Goal: Task Accomplishment & Management: Complete application form

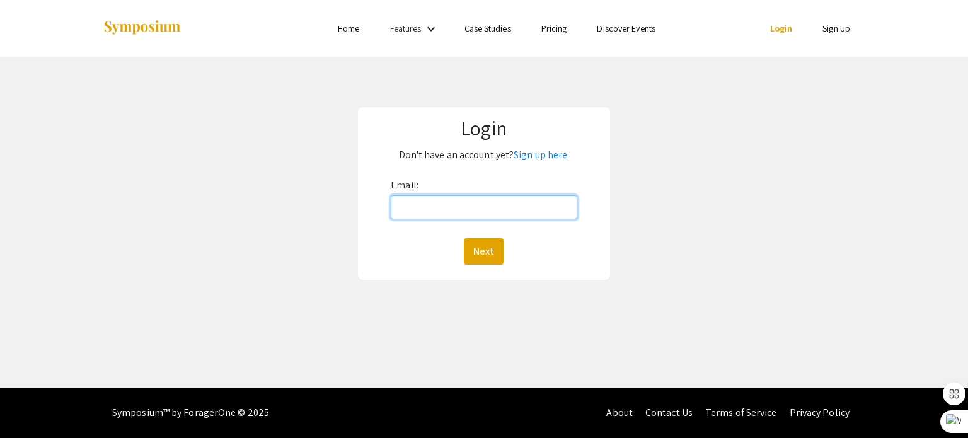
click at [517, 218] on input "Email:" at bounding box center [484, 207] width 186 height 24
type input "[EMAIL_ADDRESS][DOMAIN_NAME]"
click at [464, 238] on button "Next" at bounding box center [484, 251] width 40 height 26
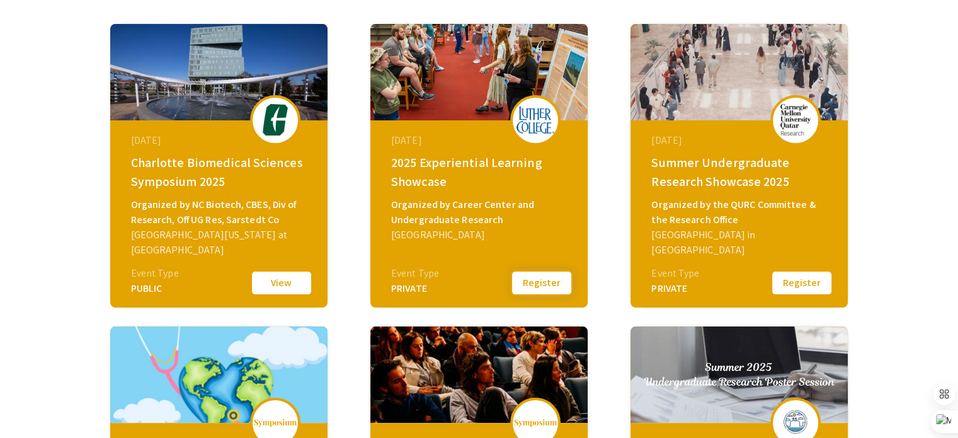
scroll to position [189, 0]
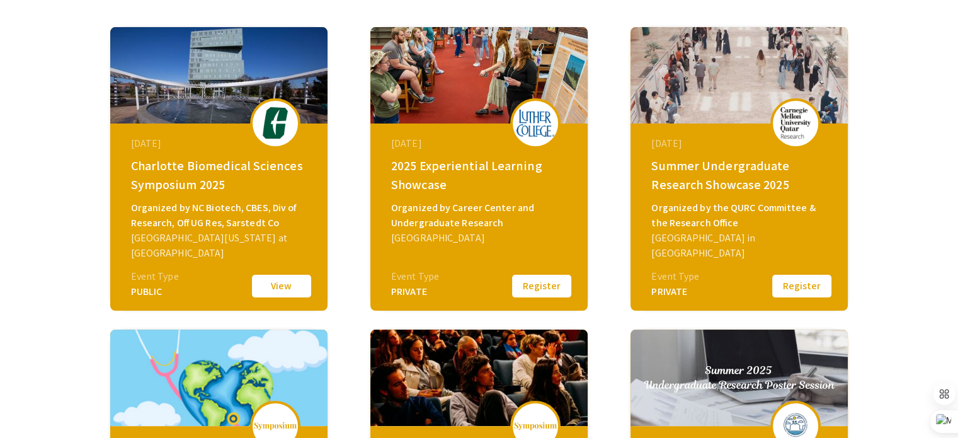
click at [557, 280] on button "Register" at bounding box center [541, 286] width 63 height 26
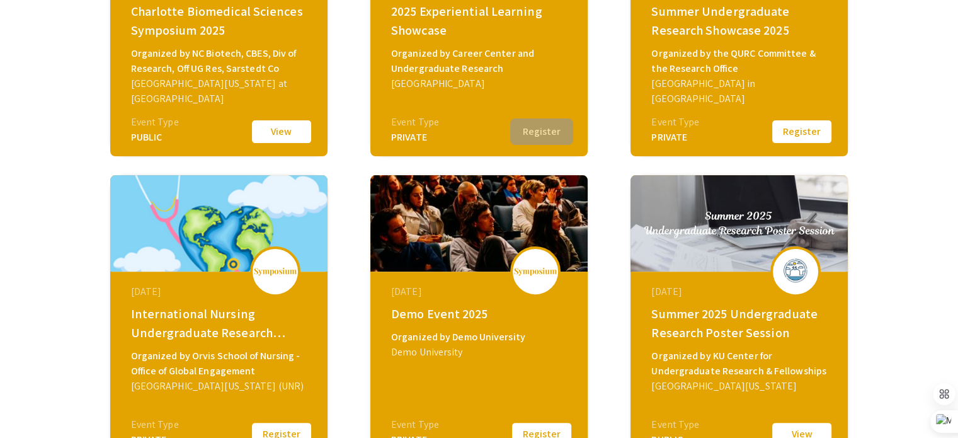
scroll to position [378, 0]
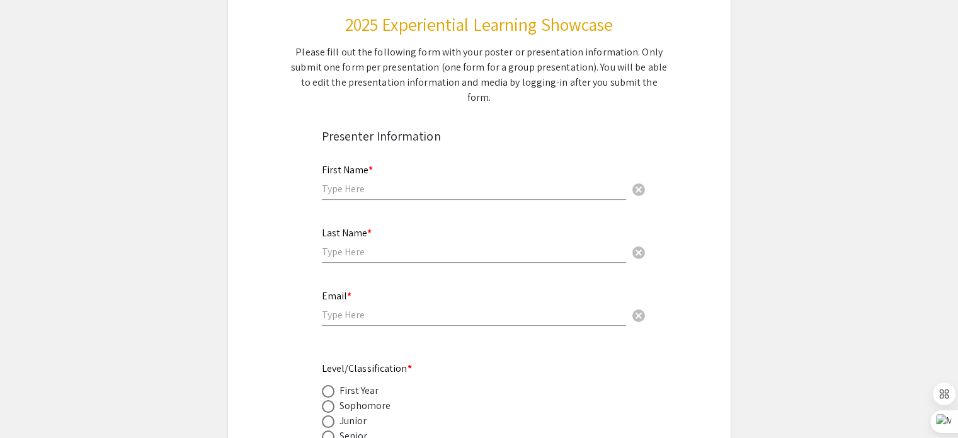
scroll to position [189, 0]
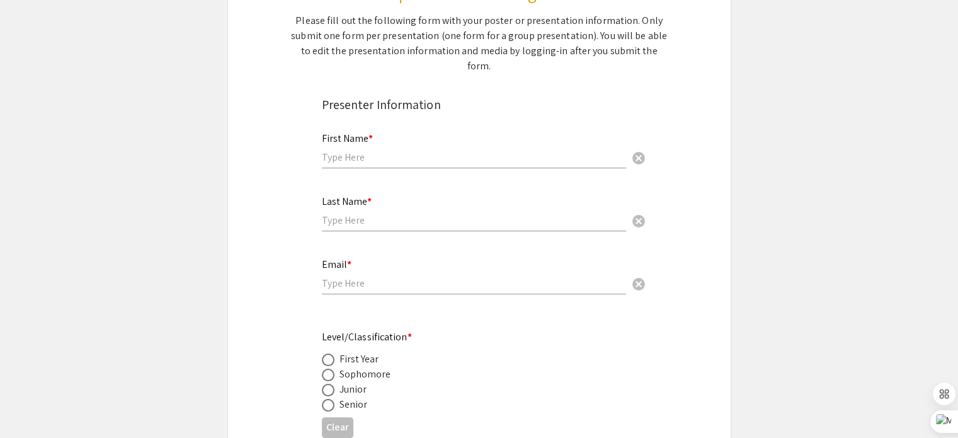
click at [408, 125] on div "First Name * cancel" at bounding box center [474, 144] width 304 height 48
click at [409, 151] on input "text" at bounding box center [474, 157] width 304 height 13
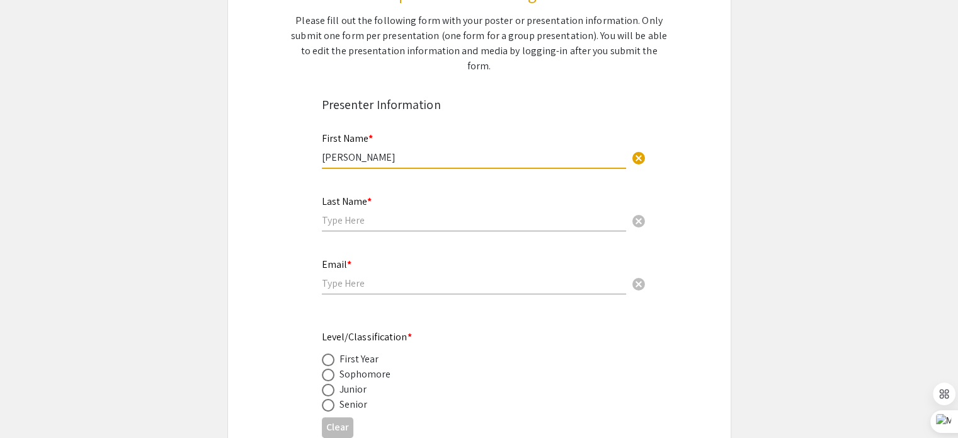
type input "[PERSON_NAME]"
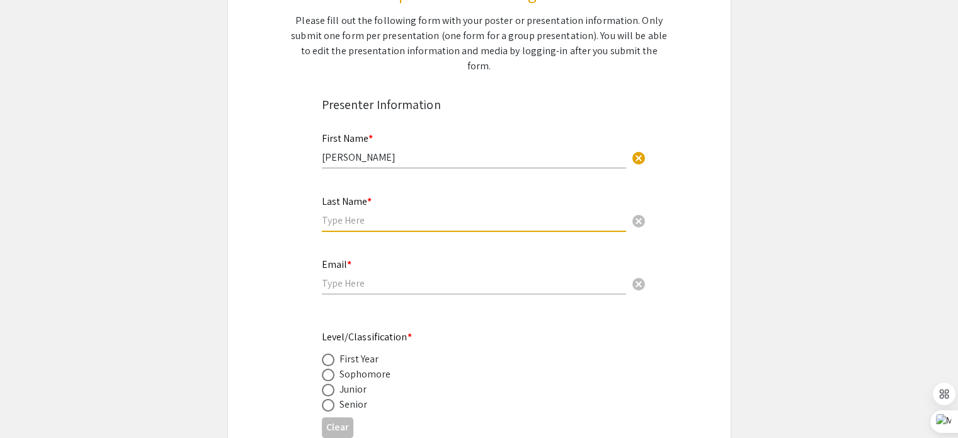
click at [384, 214] on input "text" at bounding box center [474, 220] width 304 height 13
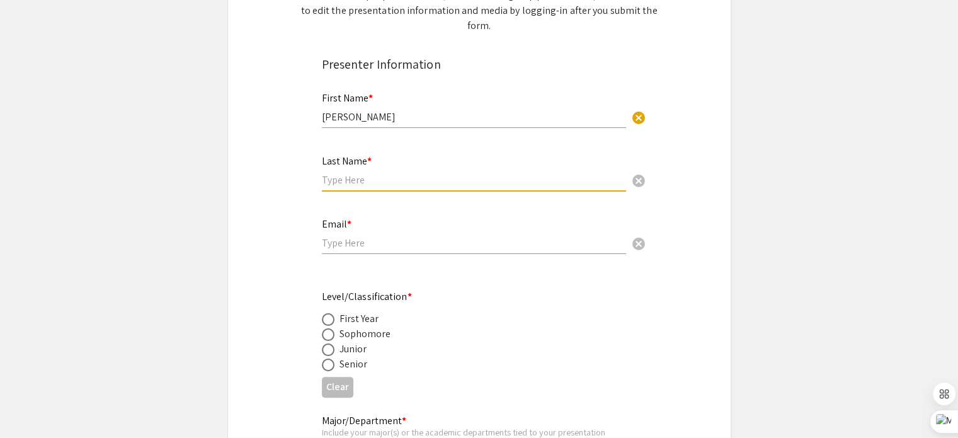
scroll to position [252, 0]
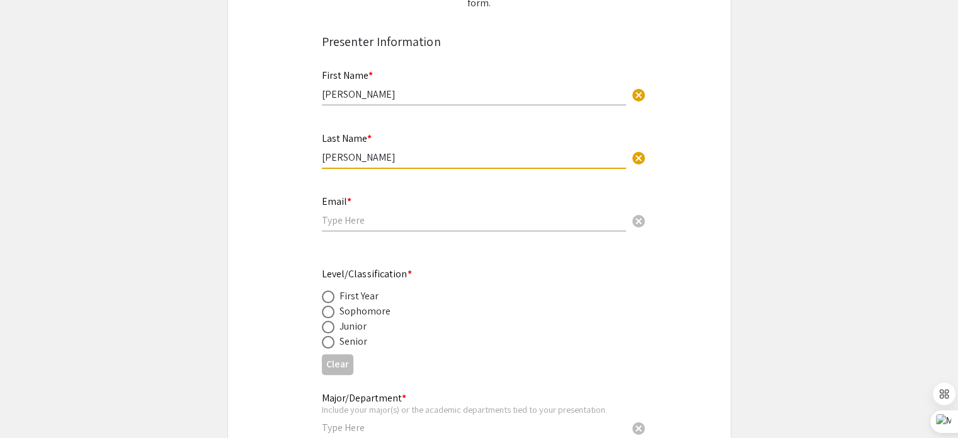
type input "[PERSON_NAME]"
click at [572, 214] on div "Email * cancel" at bounding box center [474, 207] width 304 height 48
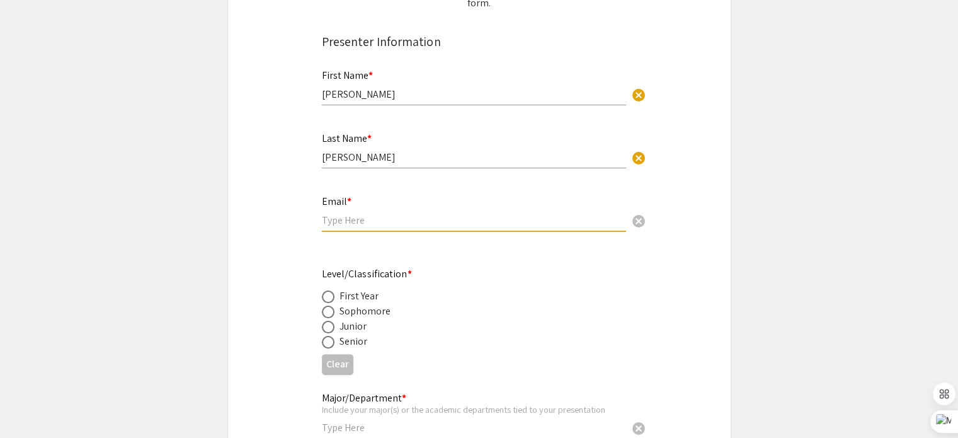
click at [565, 214] on input "email" at bounding box center [474, 220] width 304 height 13
type input "[EMAIL_ADDRESS][DOMAIN_NAME]"
click at [338, 336] on label at bounding box center [331, 342] width 18 height 13
click at [335, 336] on input "radio" at bounding box center [328, 342] width 13 height 13
radio input "true"
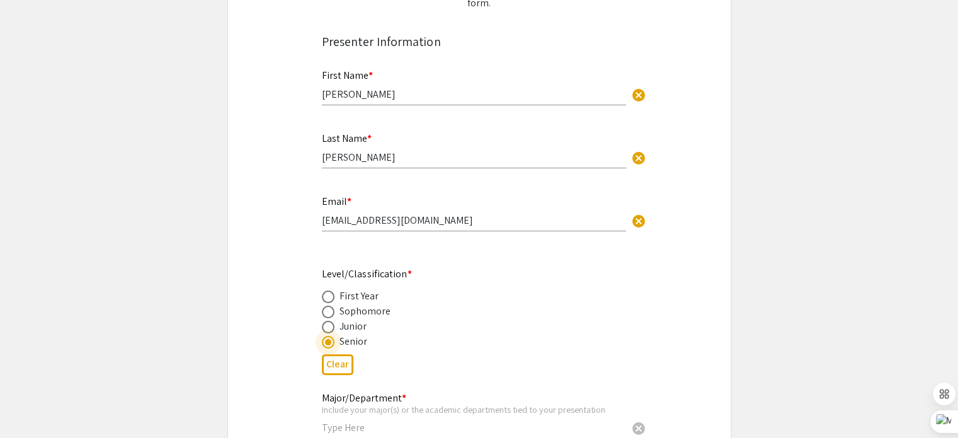
scroll to position [441, 0]
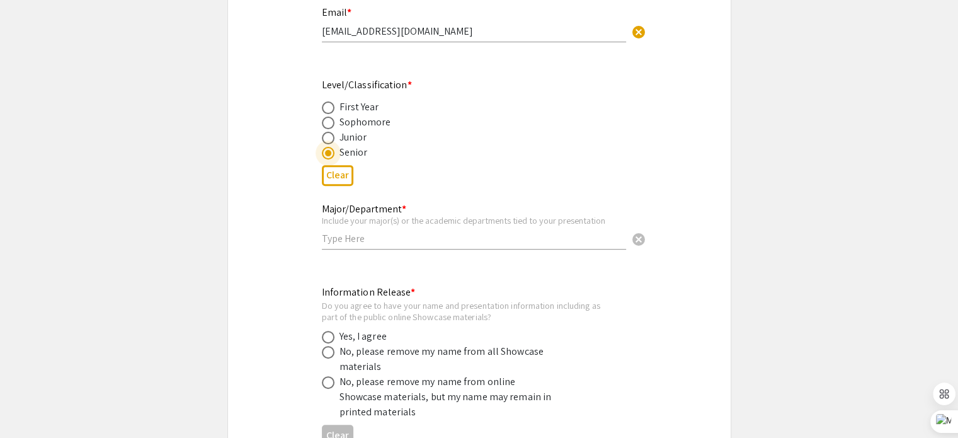
click at [396, 232] on input "text" at bounding box center [474, 238] width 304 height 13
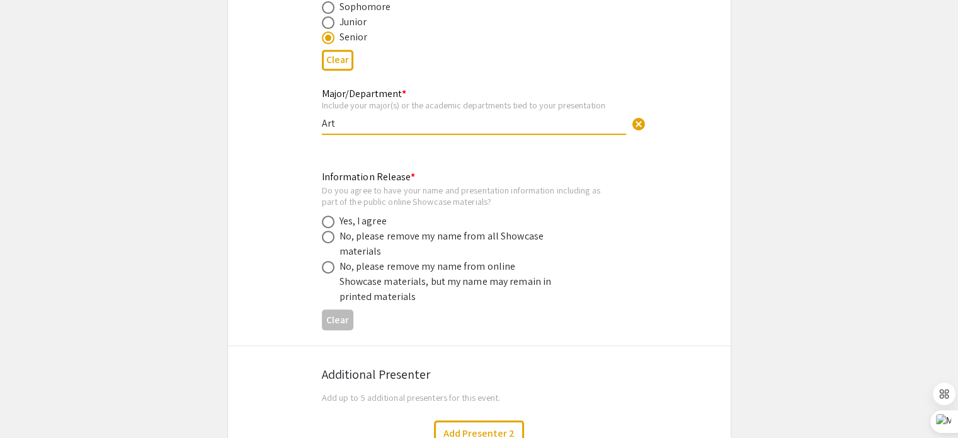
scroll to position [567, 0]
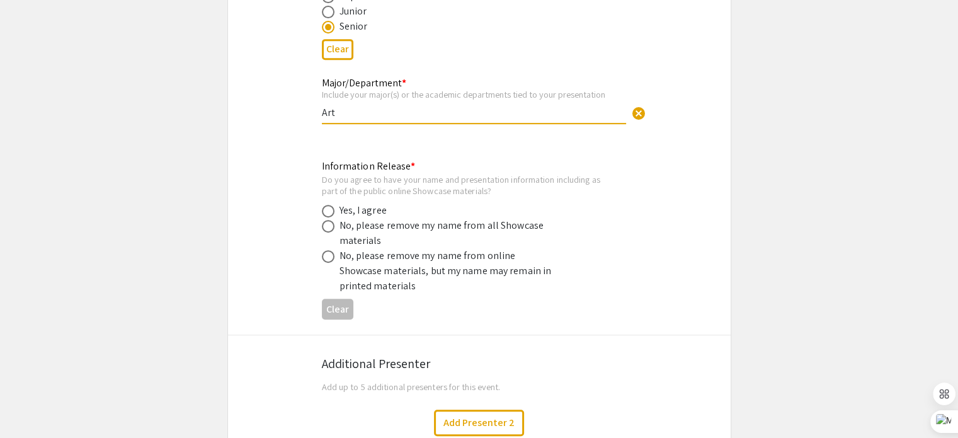
type input "Art"
click at [377, 203] on div "Yes, I agree" at bounding box center [363, 210] width 47 height 15
click at [326, 205] on span at bounding box center [328, 211] width 13 height 13
click at [326, 205] on input "radio" at bounding box center [328, 211] width 13 height 13
radio input "true"
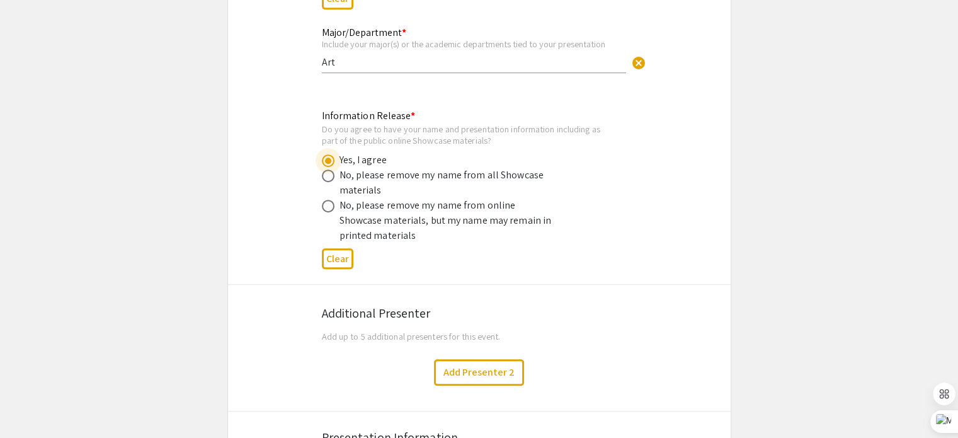
scroll to position [693, 0]
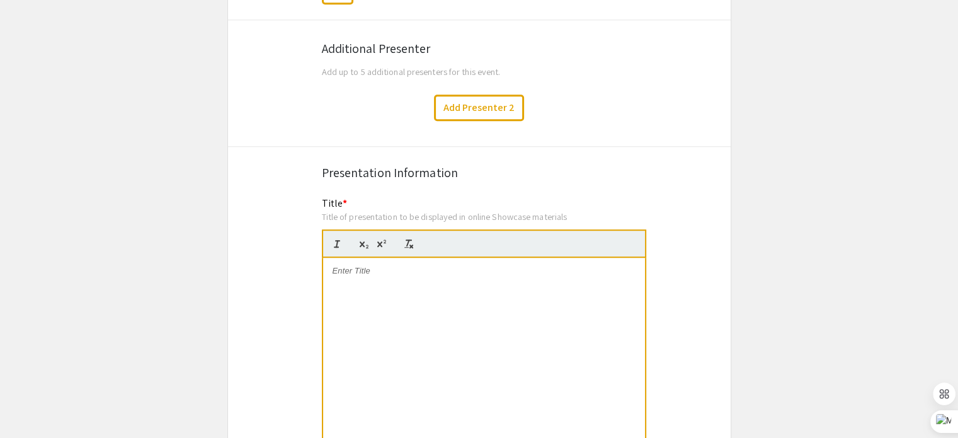
click at [468, 277] on div at bounding box center [484, 352] width 322 height 189
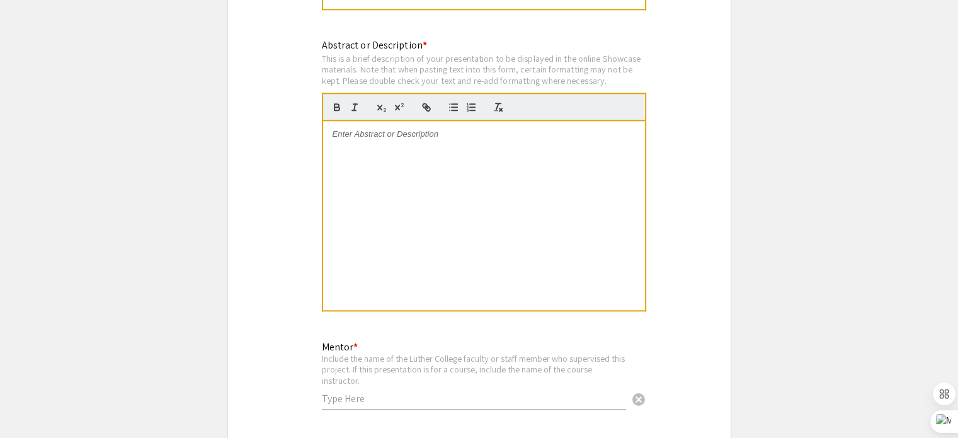
scroll to position [1323, 0]
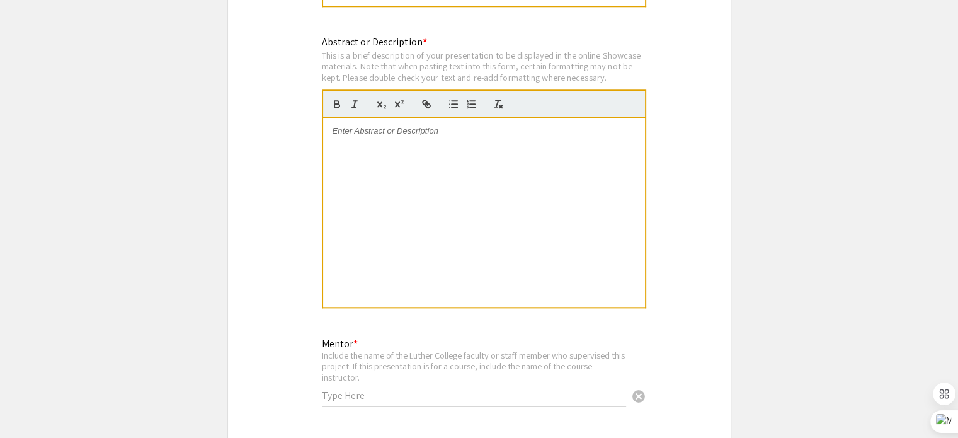
click at [469, 273] on div at bounding box center [484, 212] width 322 height 189
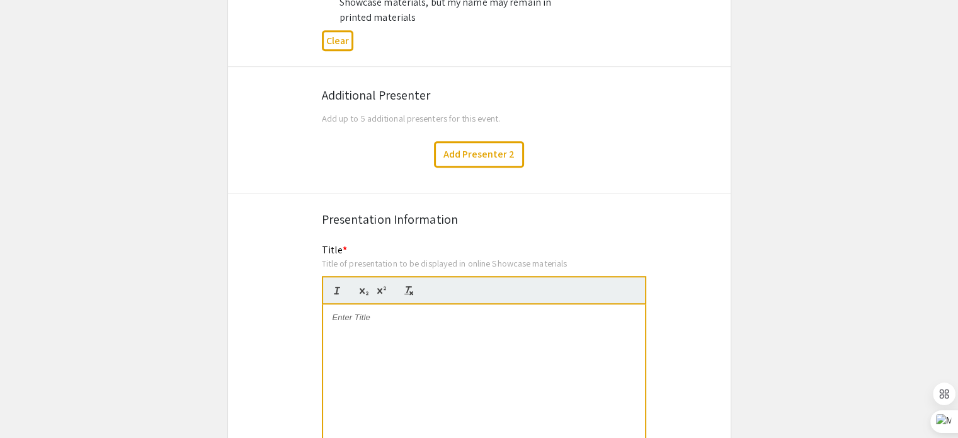
scroll to position [899, 0]
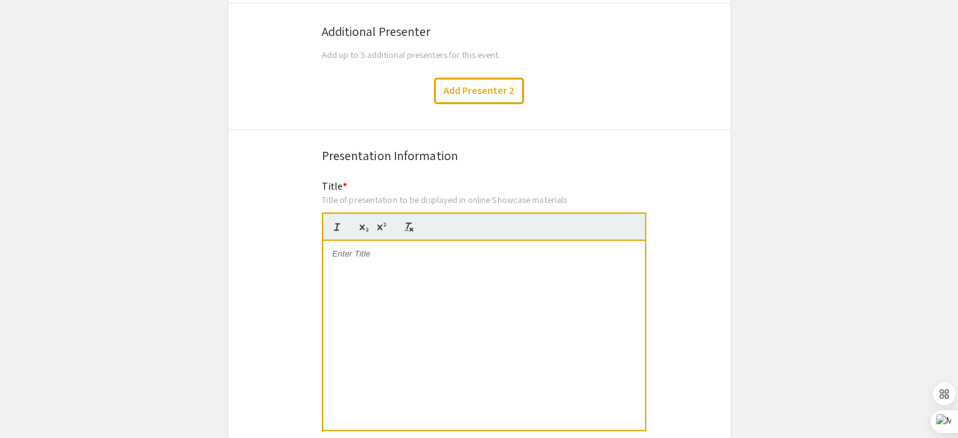
click at [343, 248] on div at bounding box center [484, 335] width 322 height 189
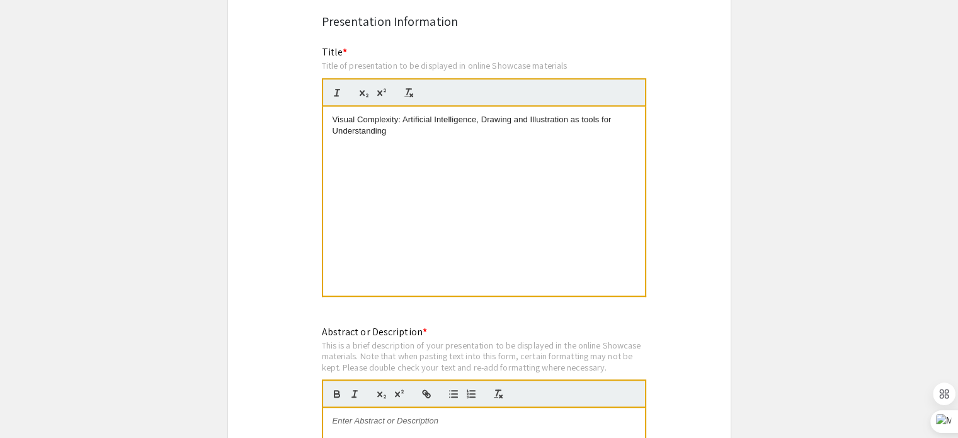
scroll to position [1025, 0]
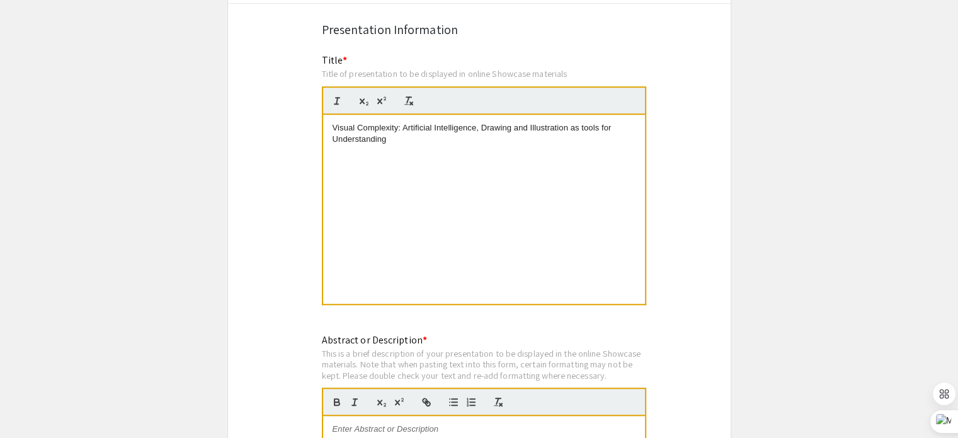
click at [374, 277] on div "Visual Complexity: Artificial Intelligence, Drawing and Illustration as tools f…" at bounding box center [484, 209] width 322 height 189
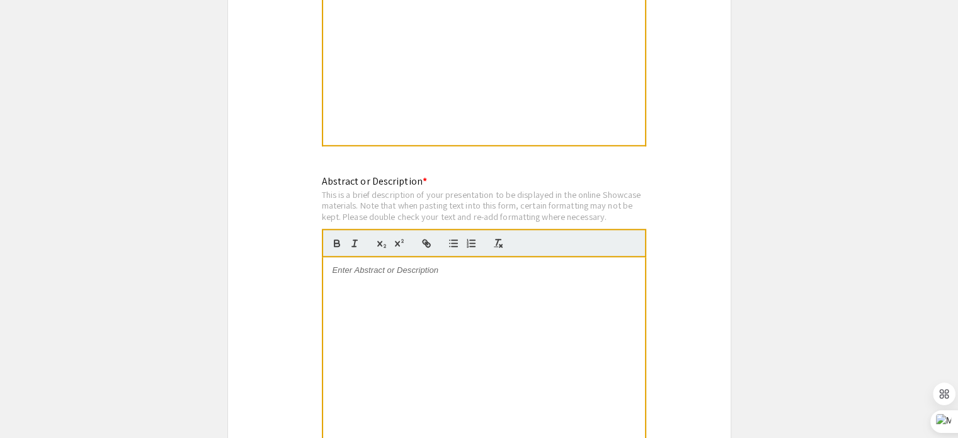
scroll to position [1214, 0]
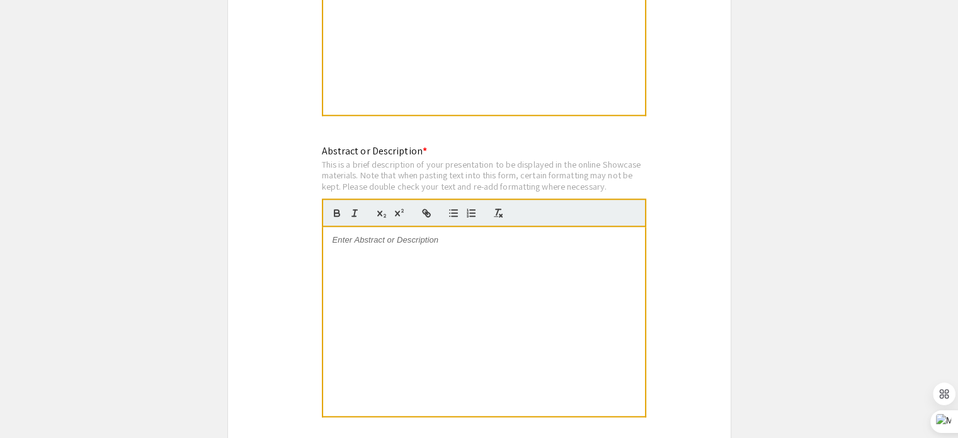
click at [376, 234] on p at bounding box center [484, 239] width 303 height 11
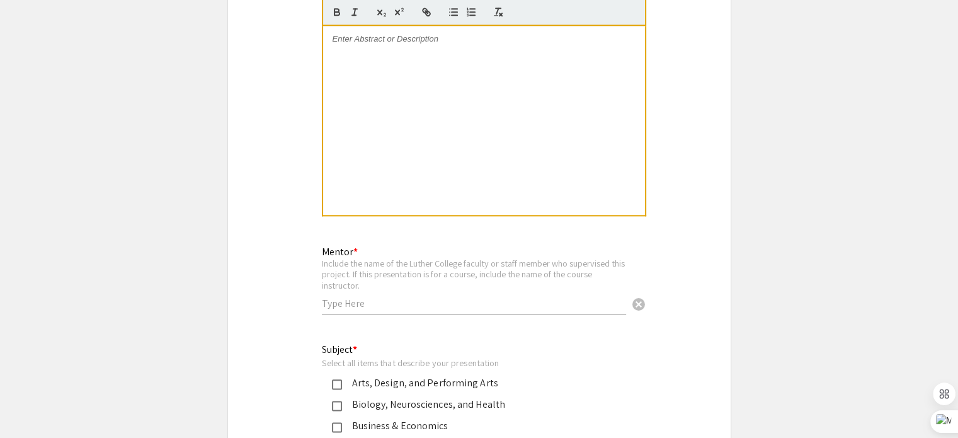
scroll to position [1277, 0]
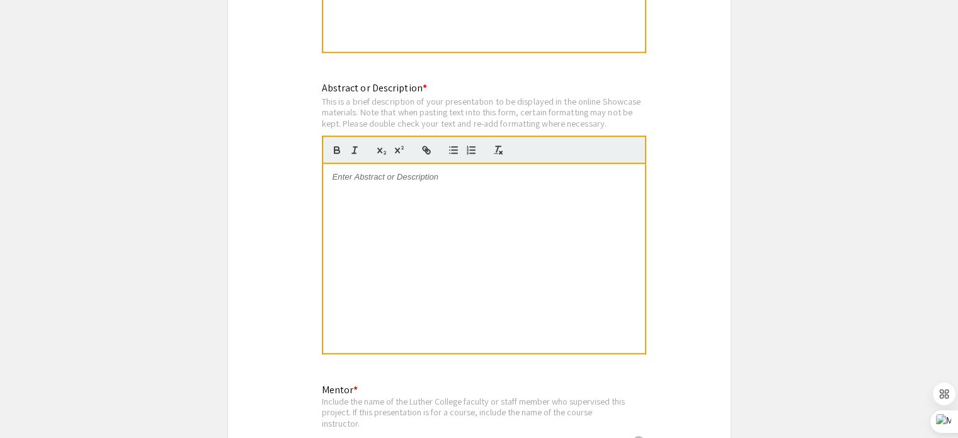
click at [587, 175] on div at bounding box center [484, 258] width 322 height 189
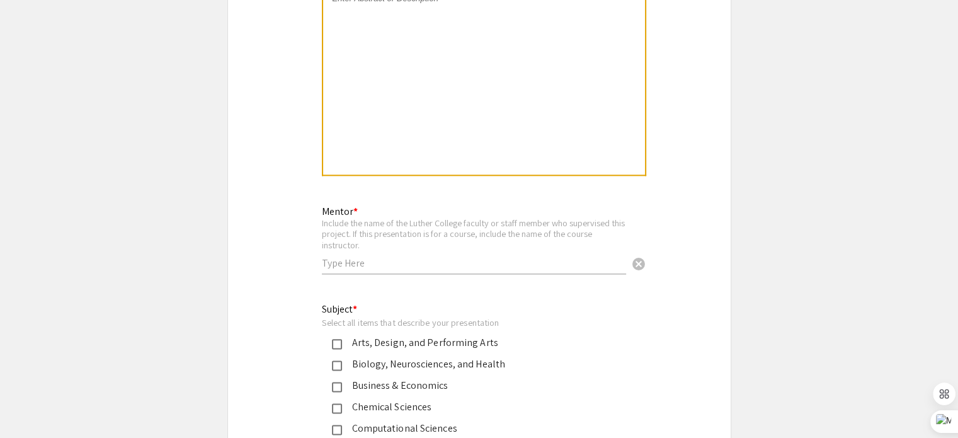
scroll to position [1466, 0]
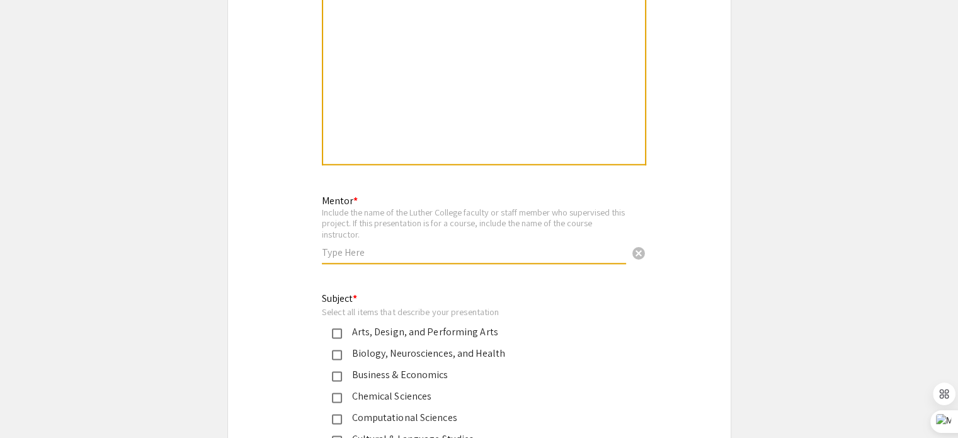
click at [506, 246] on input "text" at bounding box center [474, 252] width 304 height 13
type input "[PERSON_NAME]"
click at [362, 325] on div "Arts, Design, and Performing Arts" at bounding box center [474, 332] width 265 height 15
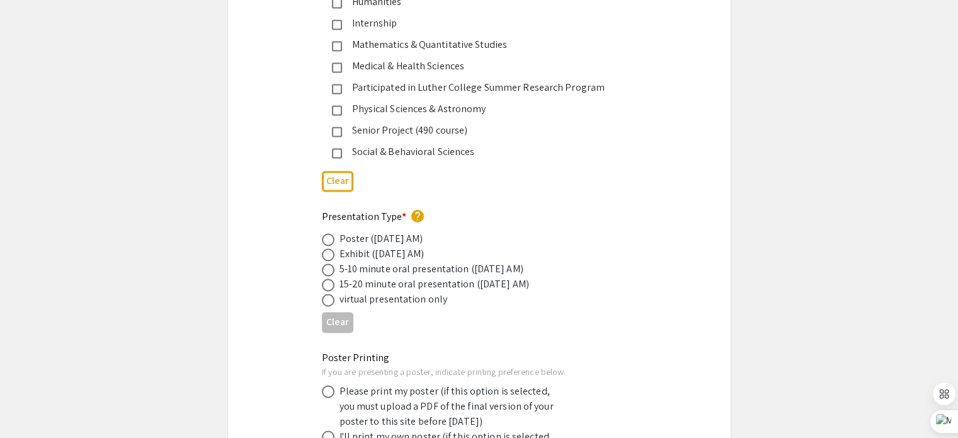
scroll to position [2033, 0]
click at [340, 245] on div "Exhibit ([DATE] AM)" at bounding box center [382, 252] width 85 height 15
click at [322, 232] on span at bounding box center [328, 238] width 13 height 13
click at [322, 232] on input "radio" at bounding box center [328, 238] width 13 height 13
radio input "true"
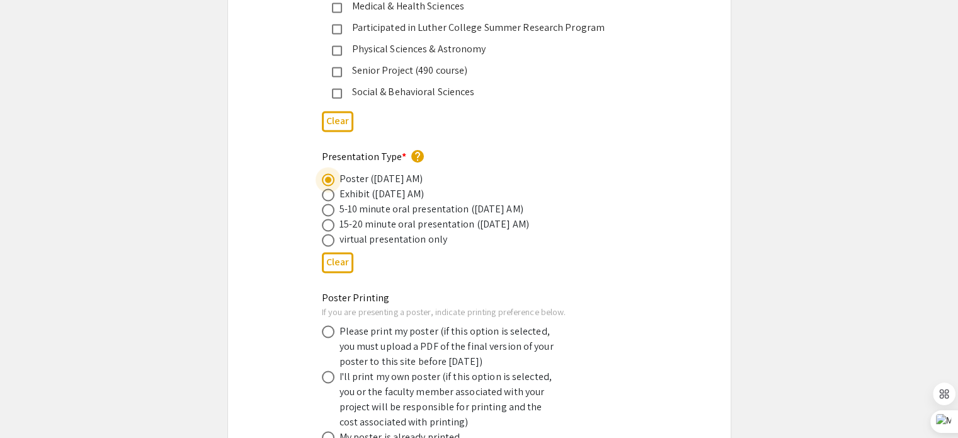
scroll to position [2223, 0]
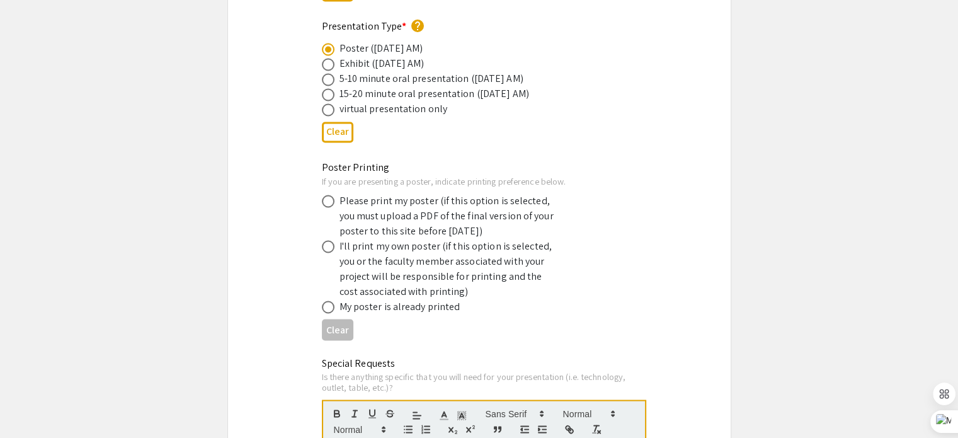
drag, startPoint x: 438, startPoint y: 195, endPoint x: 336, endPoint y: 197, distance: 102.1
click at [437, 195] on div "Please print my poster (if this option is selected, you must upload a PDF of th…" at bounding box center [450, 215] width 221 height 45
click at [319, 176] on div "Poster Printing If you are presenting a poster, indicate printing preference be…" at bounding box center [479, 252] width 503 height 185
click at [330, 195] on span at bounding box center [328, 201] width 13 height 13
click at [330, 195] on input "radio" at bounding box center [328, 201] width 13 height 13
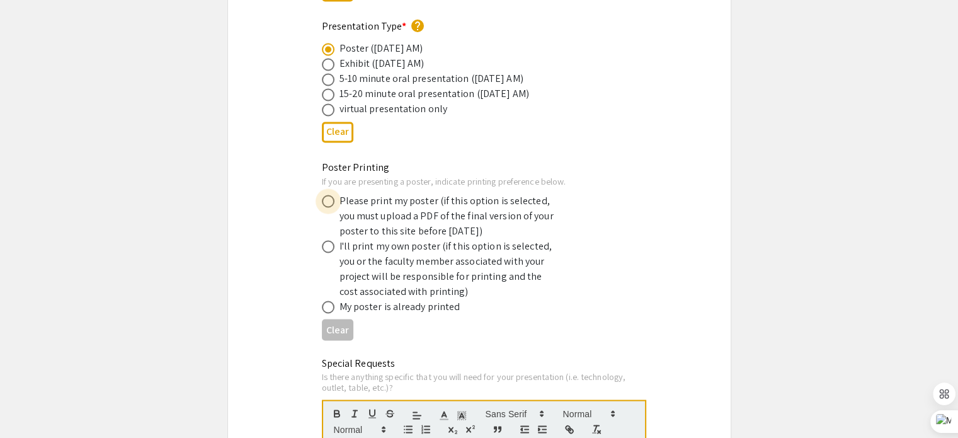
radio input "true"
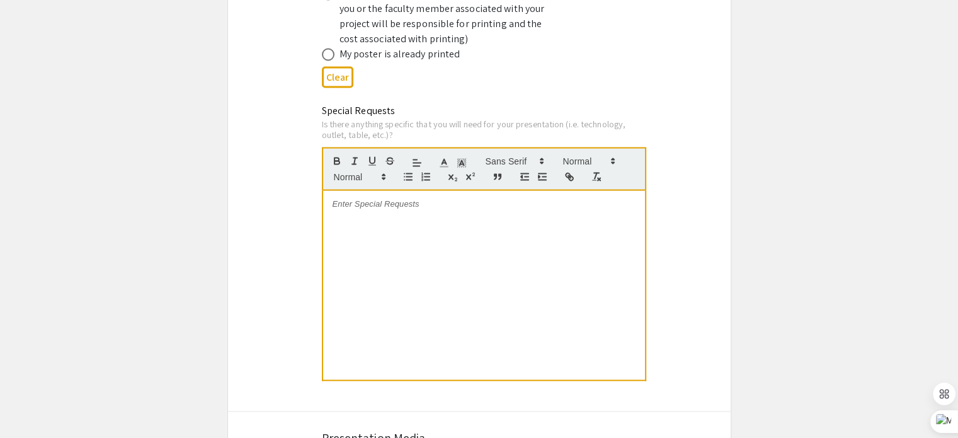
scroll to position [2601, 0]
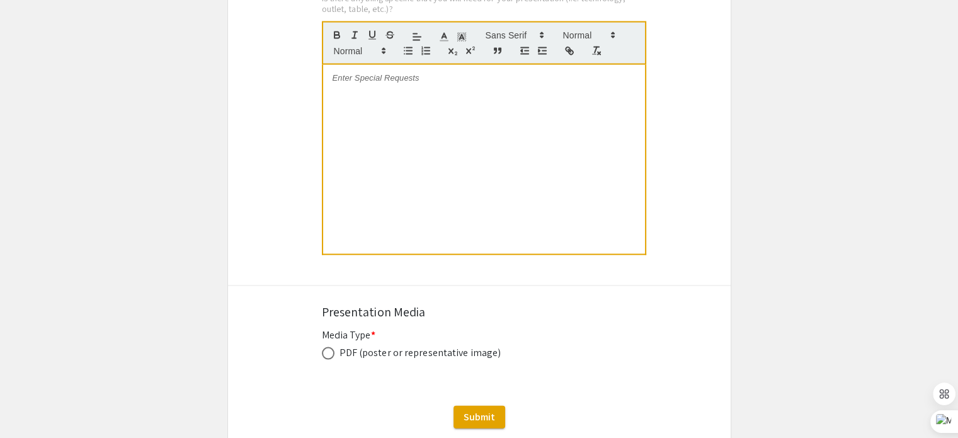
click at [329, 347] on span at bounding box center [328, 353] width 13 height 13
click at [329, 347] on input "radio" at bounding box center [328, 353] width 13 height 13
radio input "true"
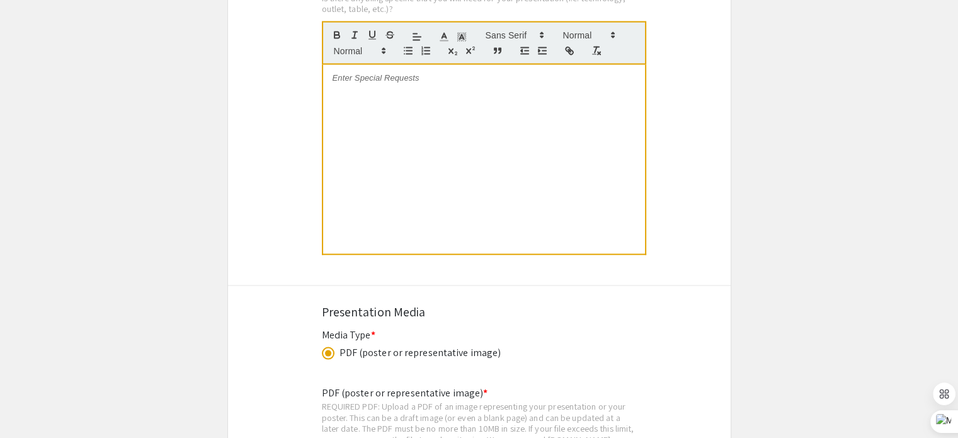
click at [329, 347] on span at bounding box center [328, 353] width 13 height 13
click at [329, 347] on input "radio" at bounding box center [328, 353] width 13 height 13
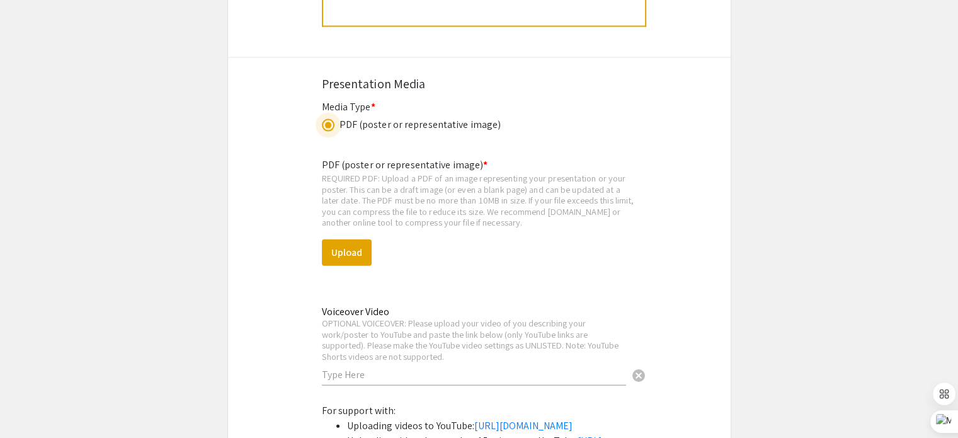
scroll to position [2727, 0]
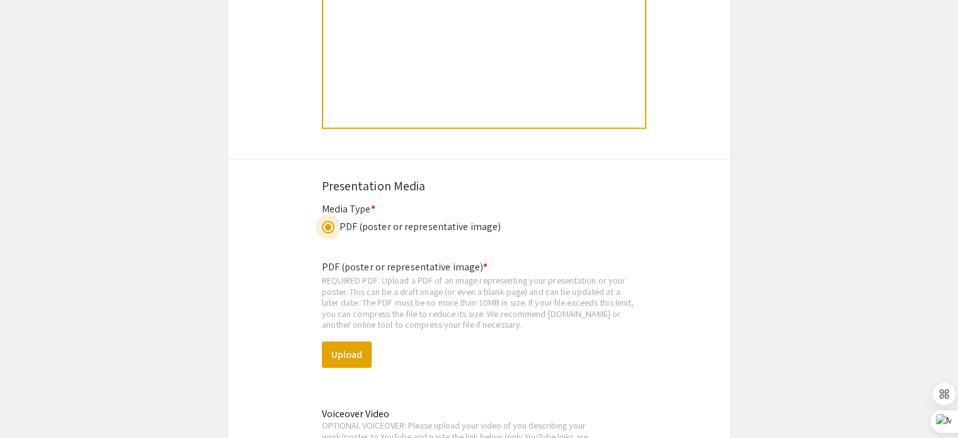
click at [335, 221] on label at bounding box center [331, 227] width 18 height 13
click at [335, 221] on input "radio" at bounding box center [328, 227] width 13 height 13
click at [343, 202] on mat-label "Media Type *" at bounding box center [349, 208] width 54 height 13
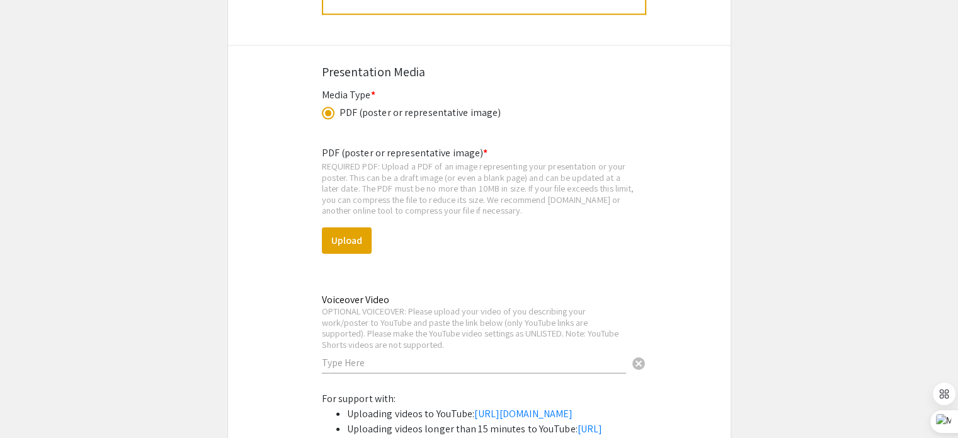
scroll to position [2827, 0]
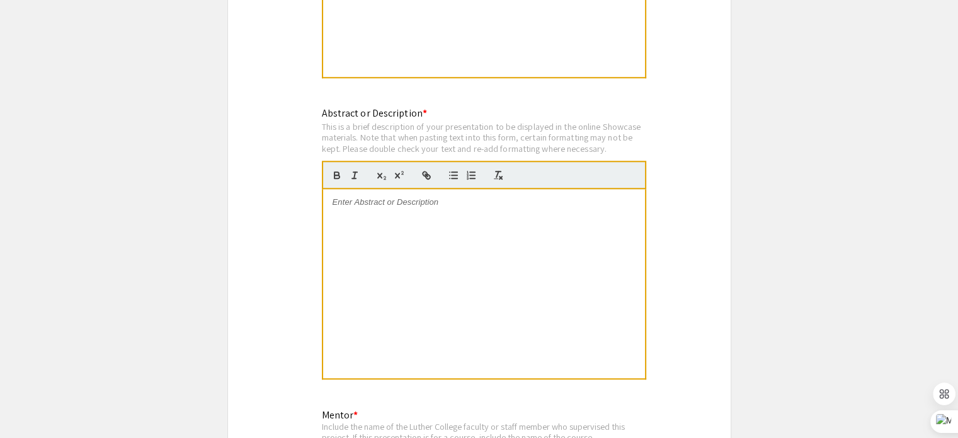
click at [422, 264] on div at bounding box center [484, 283] width 322 height 189
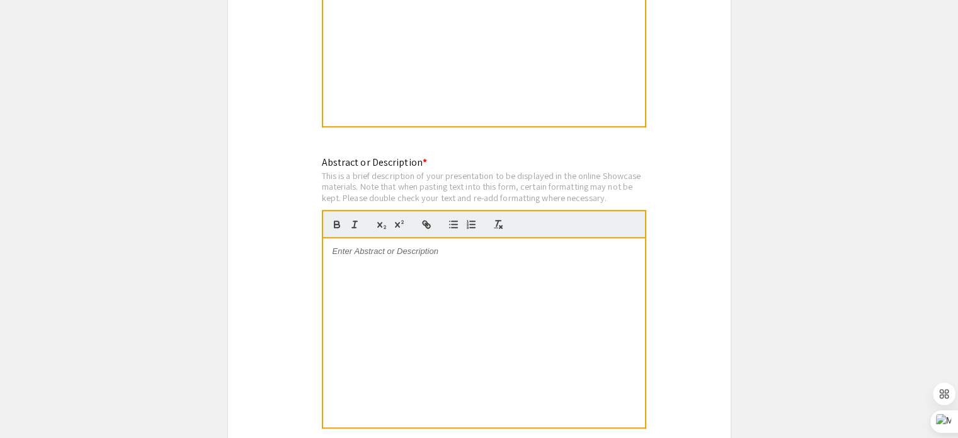
scroll to position [1189, 0]
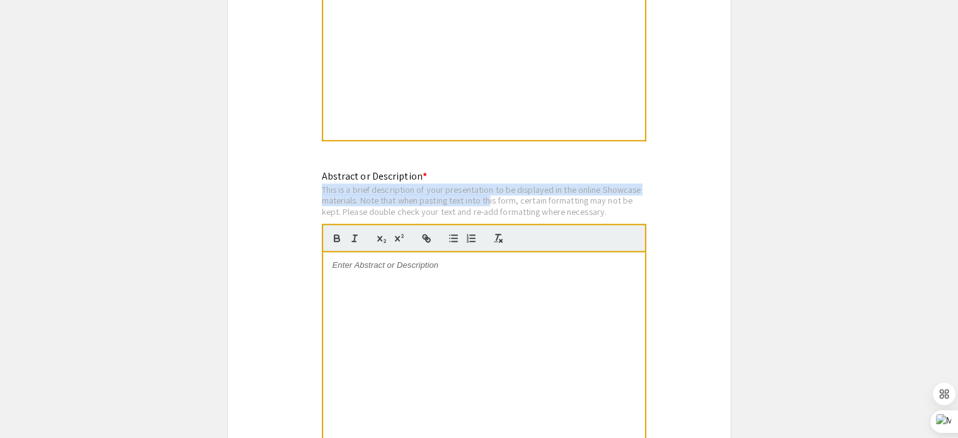
drag, startPoint x: 331, startPoint y: 166, endPoint x: 493, endPoint y: 178, distance: 163.1
click at [493, 178] on div "Abstract or Description * This is a brief description of your presentation to b…" at bounding box center [480, 314] width 334 height 291
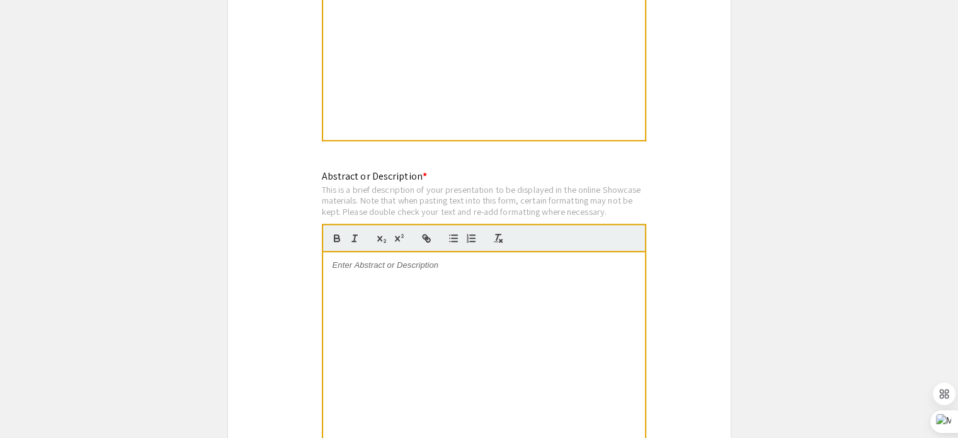
click at [483, 264] on div at bounding box center [484, 346] width 322 height 189
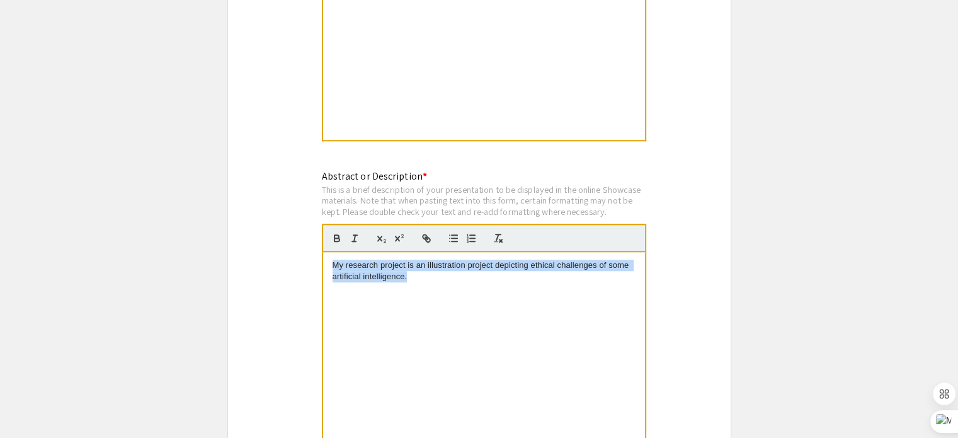
copy p "My research project is an illustration project depicting ethical challenges of …"
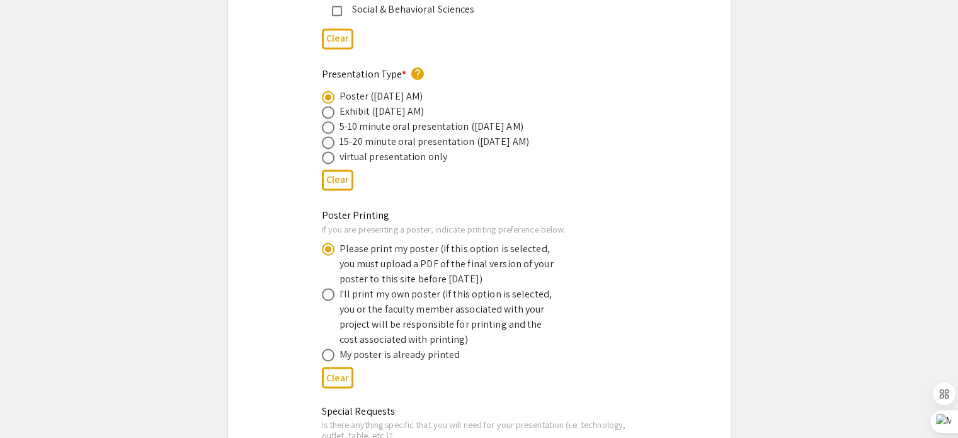
scroll to position [2206, 0]
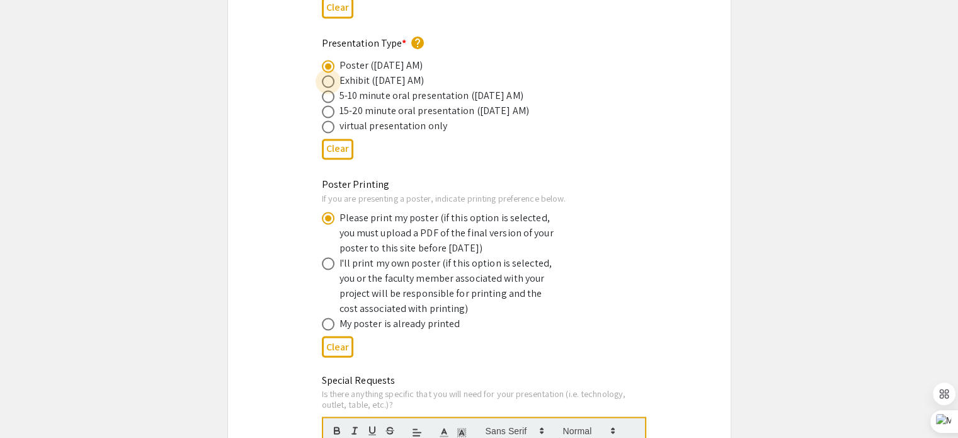
click at [329, 75] on span at bounding box center [328, 81] width 13 height 13
click at [329, 75] on input "radio" at bounding box center [328, 81] width 13 height 13
radio input "true"
click at [653, 65] on div "Presentation Type * help Poster ([DATE] AM) Exhibit ([DATE] AM) 5-10 minute ora…" at bounding box center [479, 100] width 503 height 129
click at [330, 90] on span at bounding box center [328, 96] width 13 height 13
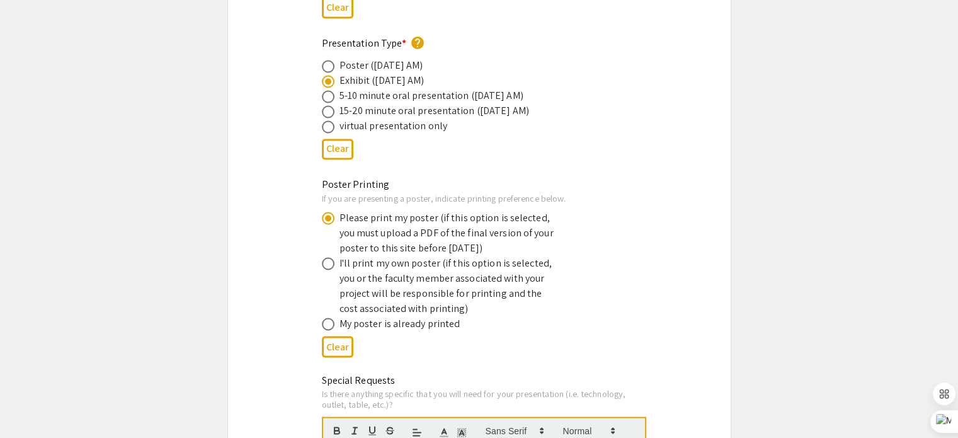
click at [330, 90] on input "radio" at bounding box center [328, 96] width 13 height 13
radio input "true"
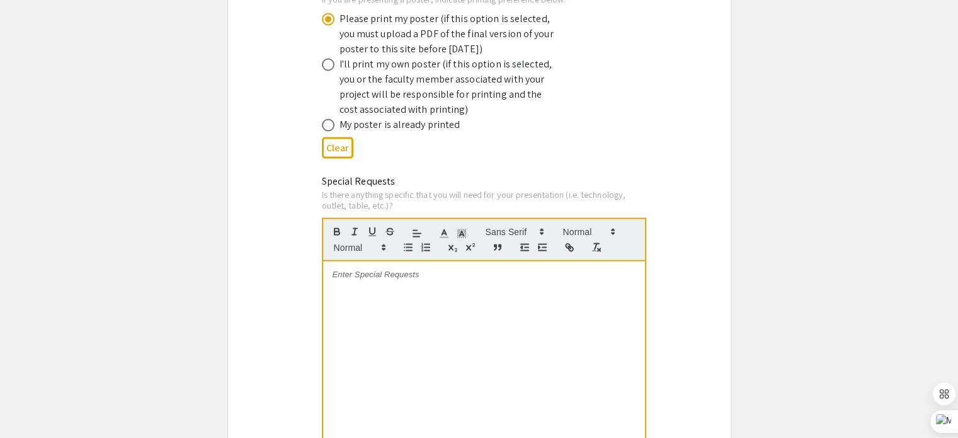
scroll to position [2332, 0]
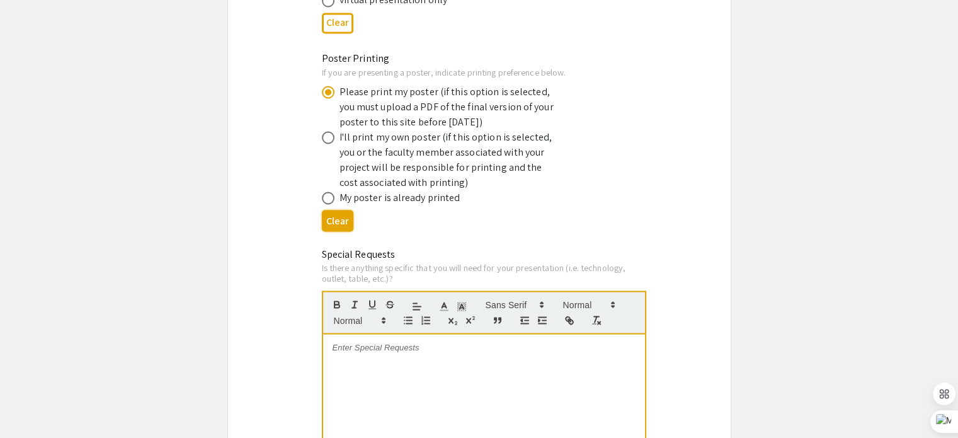
click at [336, 210] on button "Clear" at bounding box center [338, 220] width 32 height 21
radio input "false"
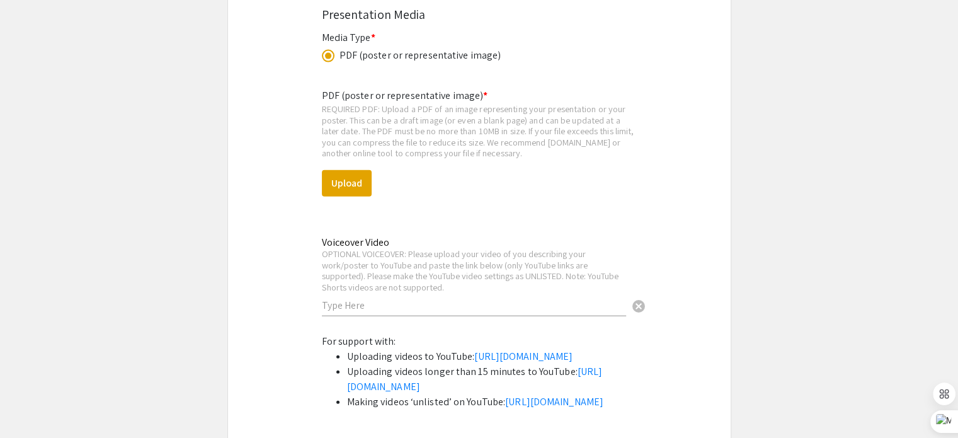
scroll to position [2836, 0]
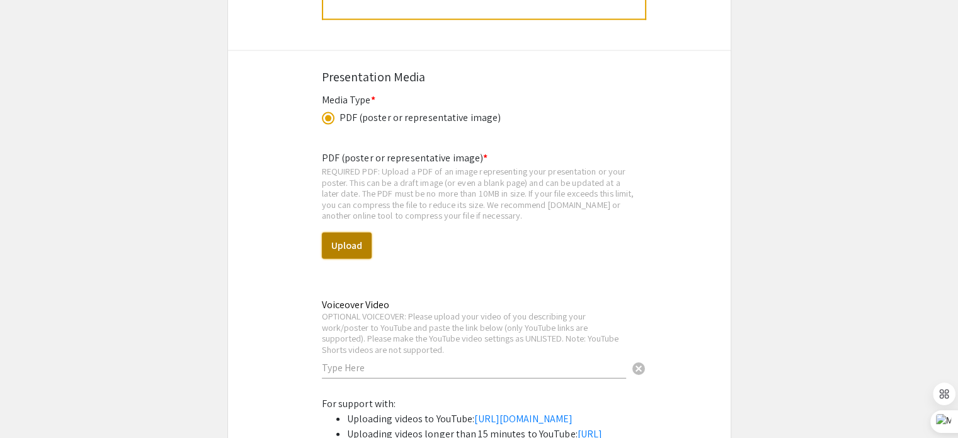
click at [360, 233] on button "Upload" at bounding box center [347, 246] width 50 height 26
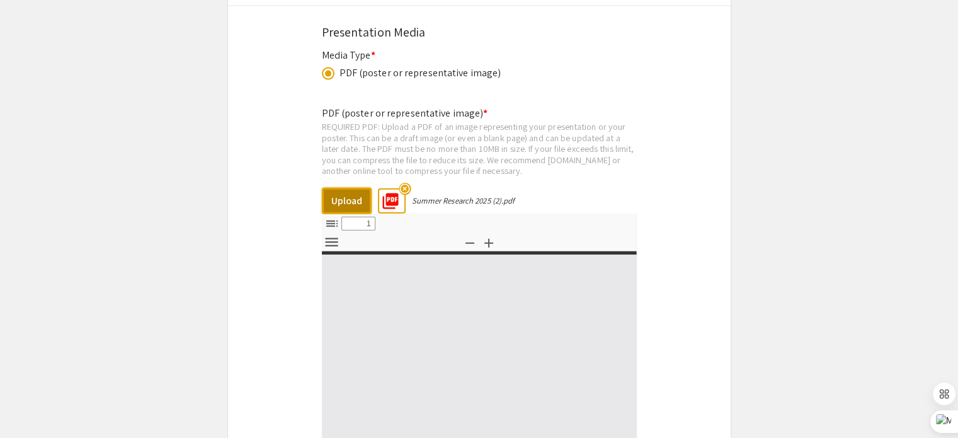
scroll to position [2962, 0]
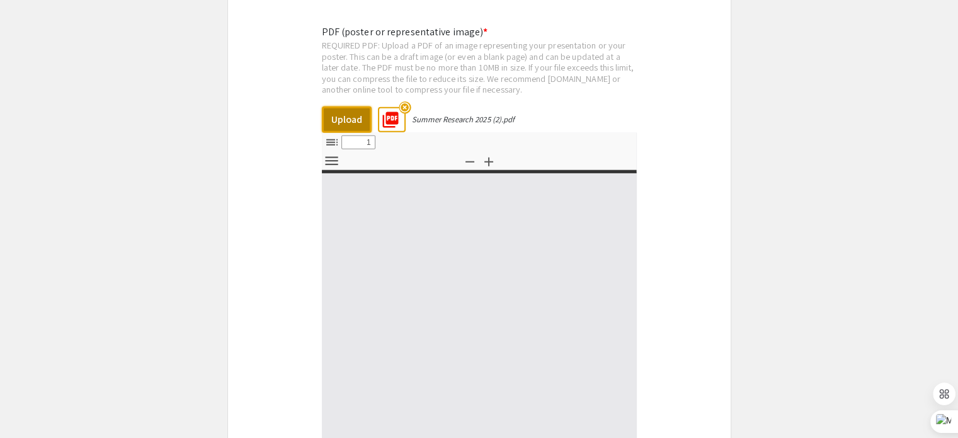
select select "custom"
type input "0"
select select "custom"
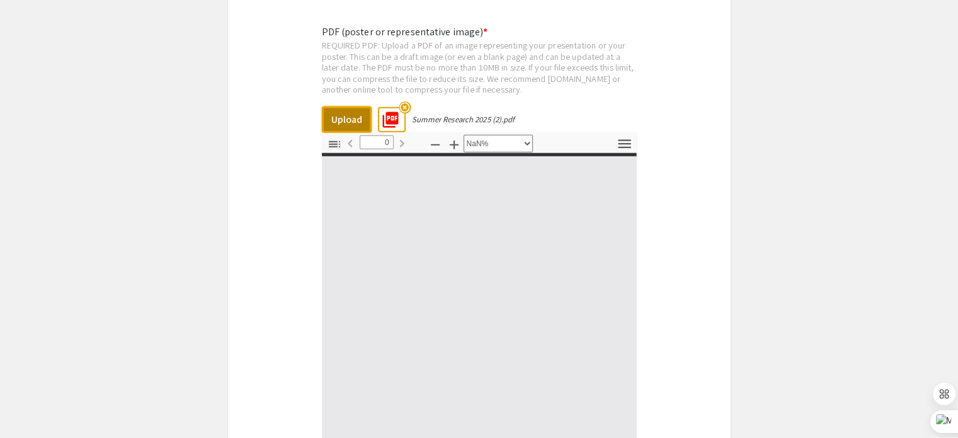
type input "1"
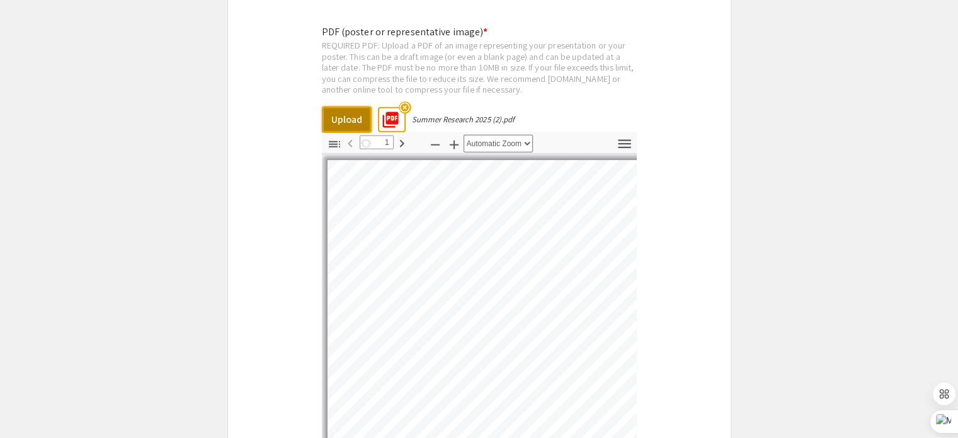
select select "auto"
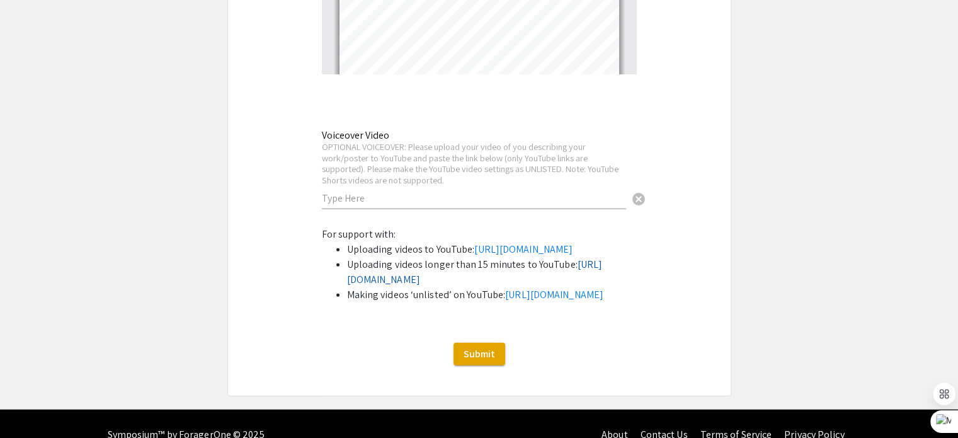
scroll to position [3403, 0]
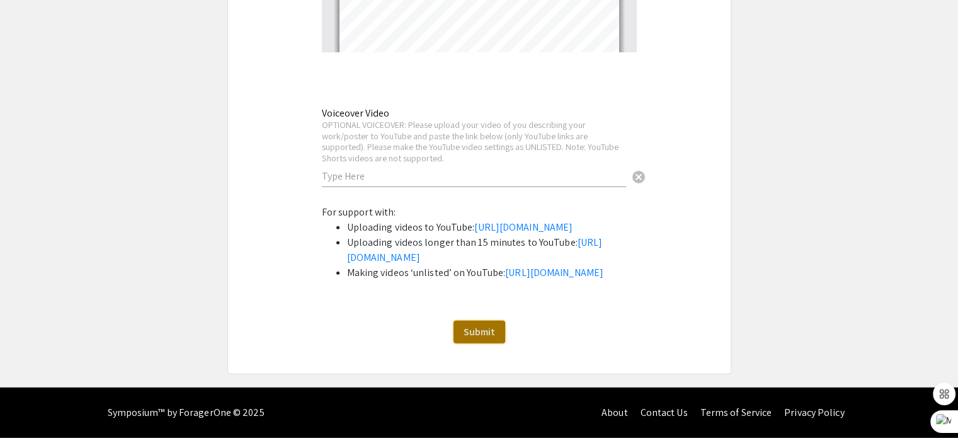
click at [469, 333] on span "Submit" at bounding box center [480, 331] width 32 height 13
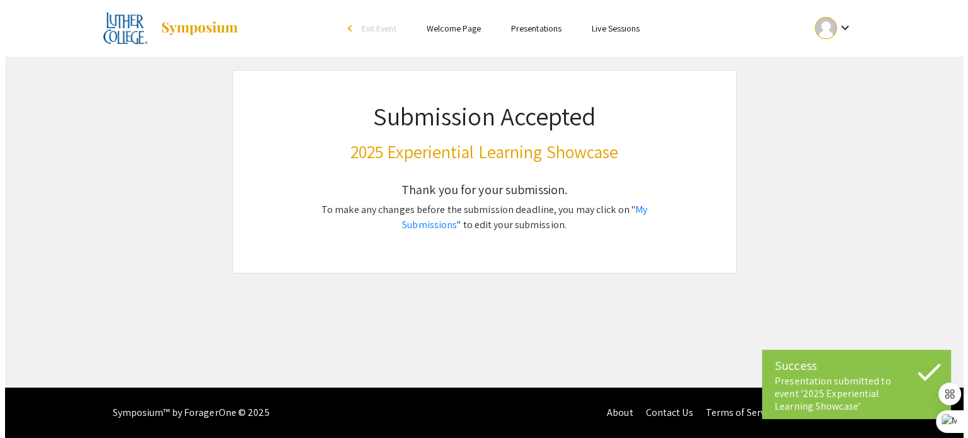
scroll to position [0, 0]
